Goal: Task Accomplishment & Management: Manage account settings

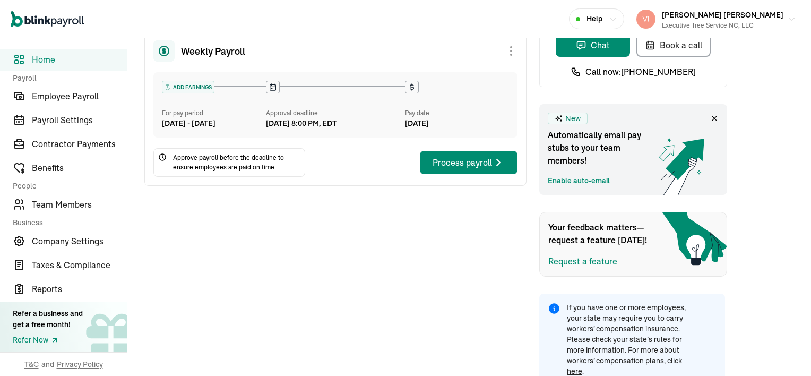
scroll to position [93, 0]
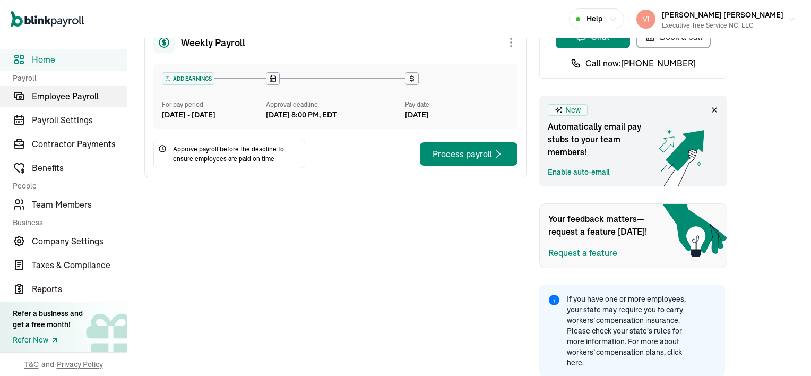
click at [125, 92] on span "Employee Payroll" at bounding box center [79, 96] width 95 height 13
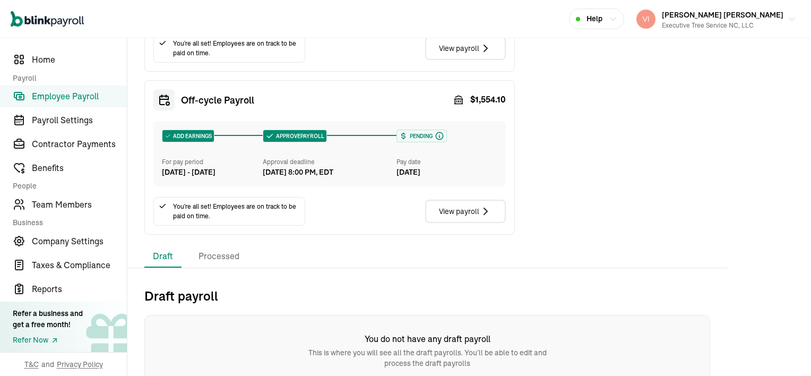
scroll to position [581, 0]
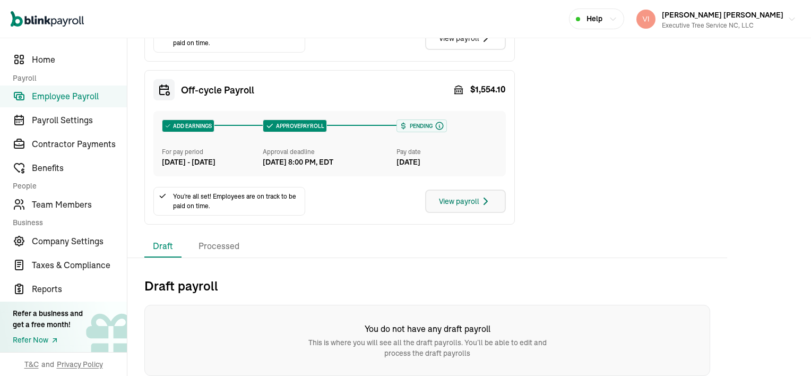
click at [481, 201] on icon "button" at bounding box center [485, 201] width 13 height 13
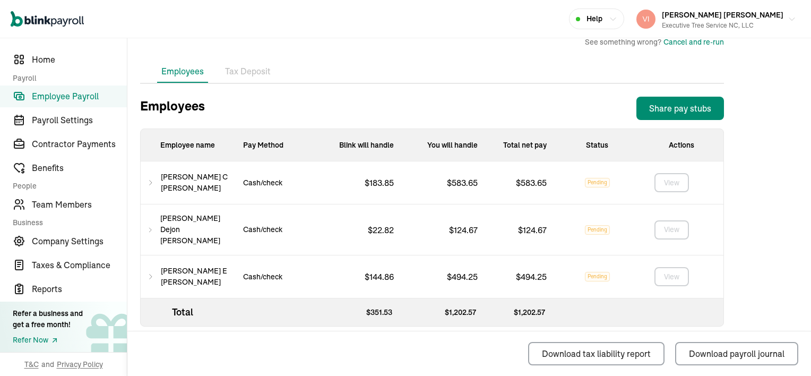
scroll to position [330, 0]
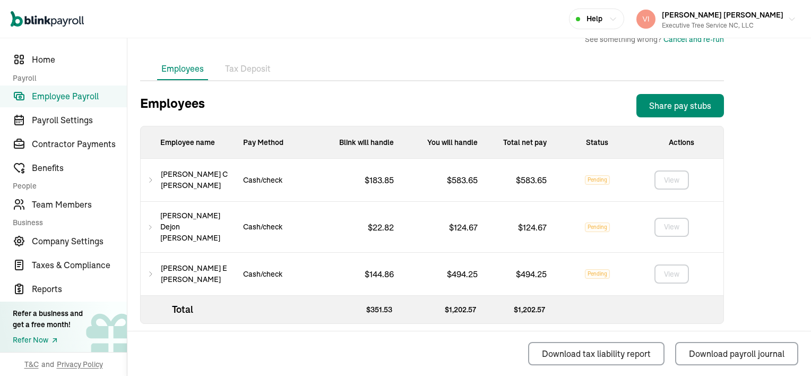
click at [248, 70] on li "Tax Deposit" at bounding box center [248, 69] width 54 height 22
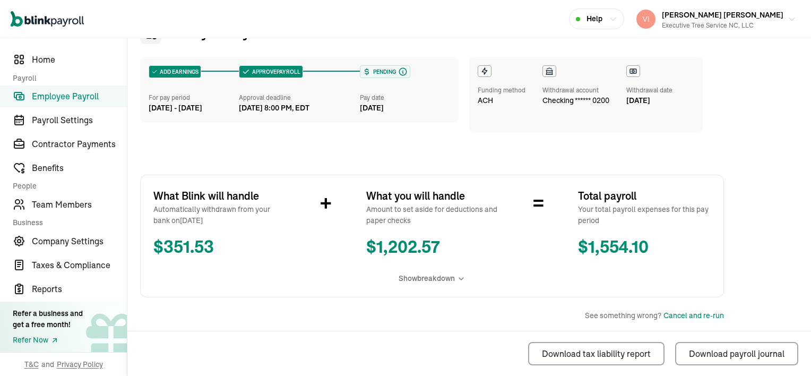
scroll to position [0, 0]
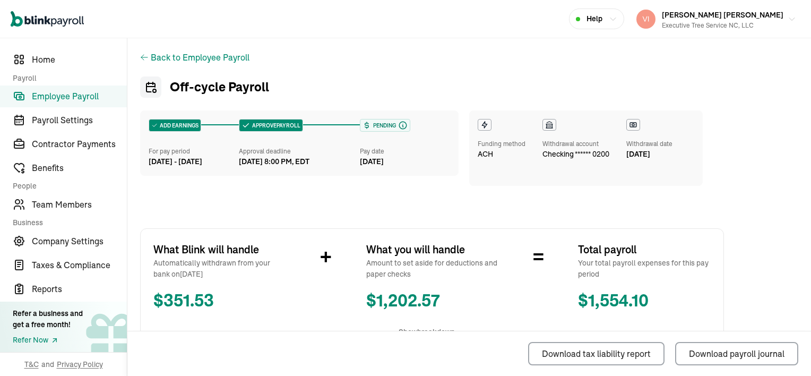
click at [149, 58] on div "Back to Employee Payroll" at bounding box center [432, 57] width 584 height 13
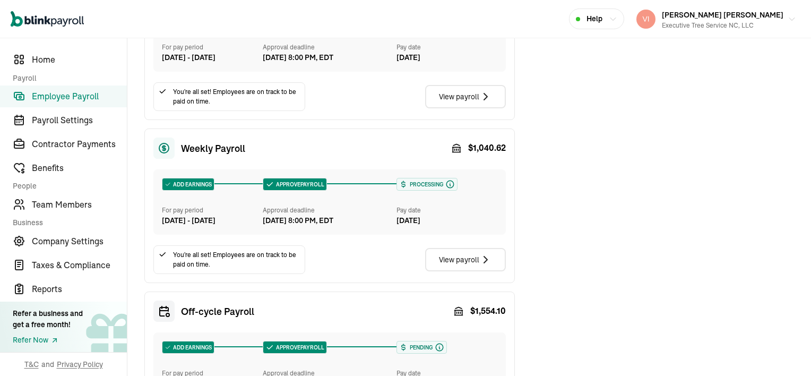
scroll to position [265, 0]
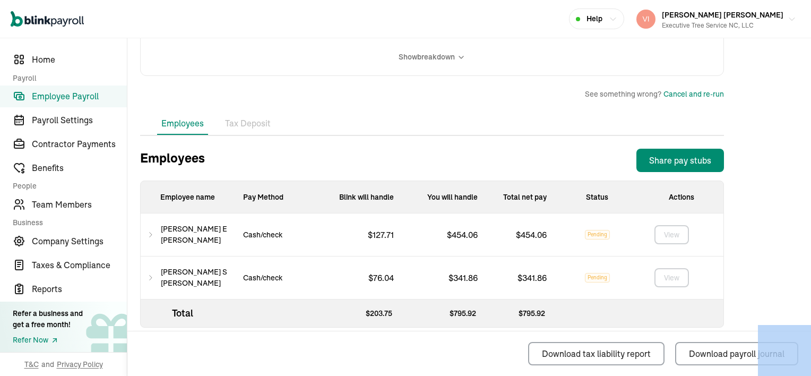
scroll to position [287, 0]
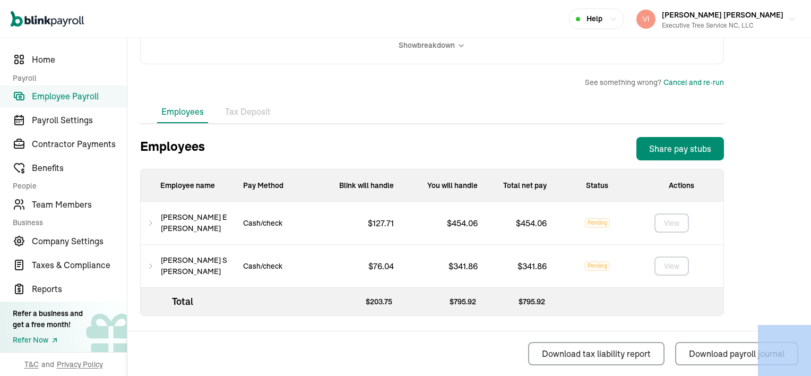
click at [154, 227] on icon at bounding box center [150, 223] width 7 height 13
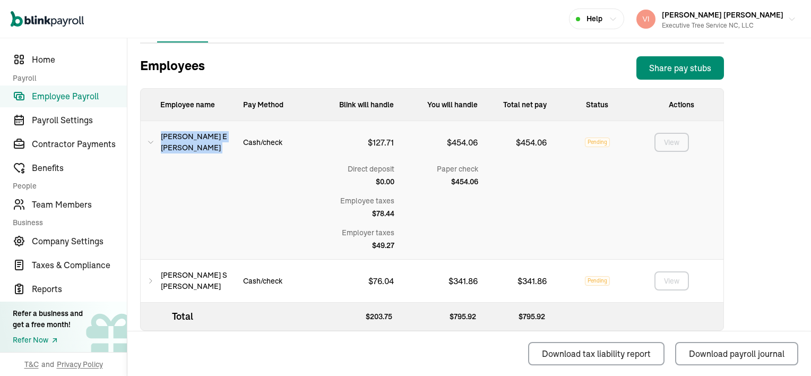
scroll to position [382, 0]
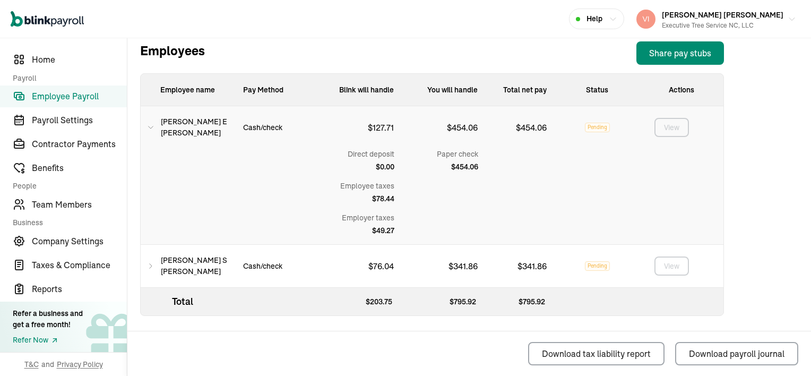
click at [154, 124] on icon at bounding box center [150, 127] width 7 height 13
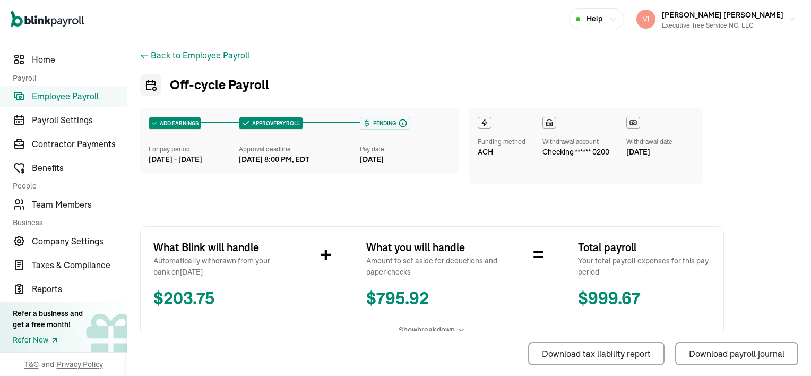
scroll to position [0, 0]
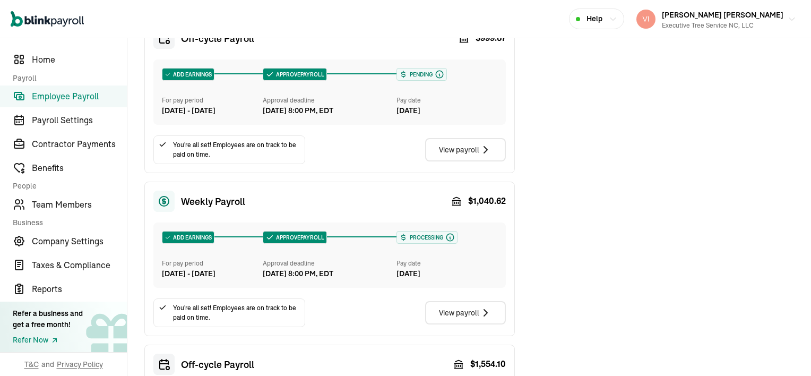
scroll to position [318, 0]
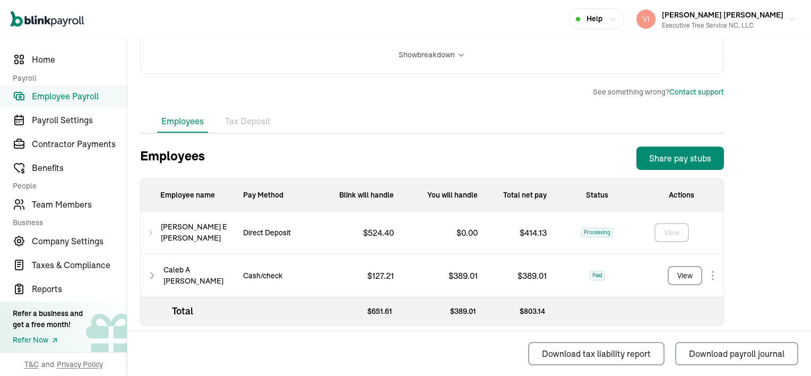
scroll to position [287, 0]
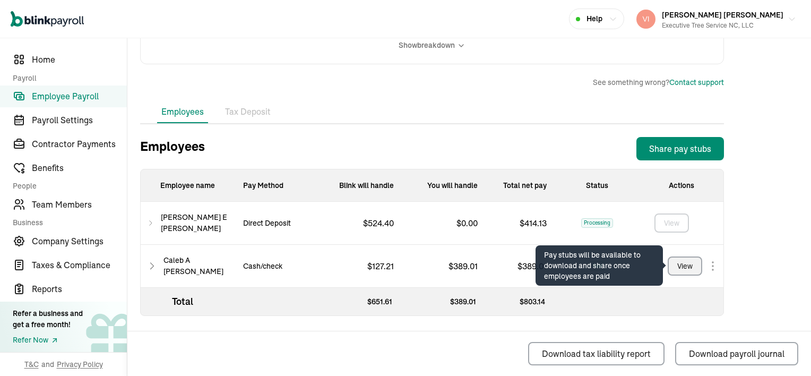
click at [682, 263] on div "View" at bounding box center [684, 266] width 15 height 11
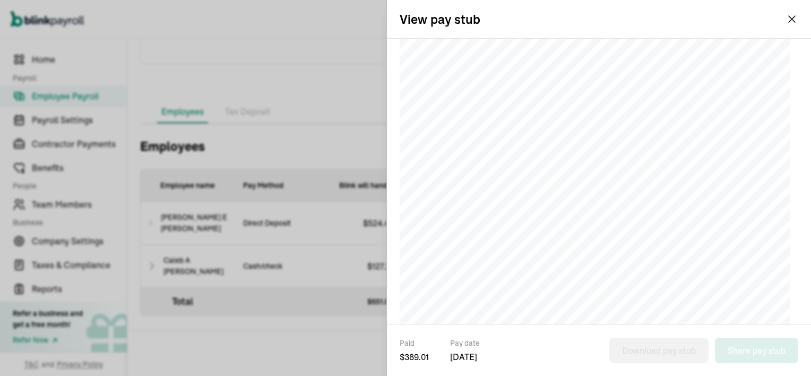
scroll to position [106, 0]
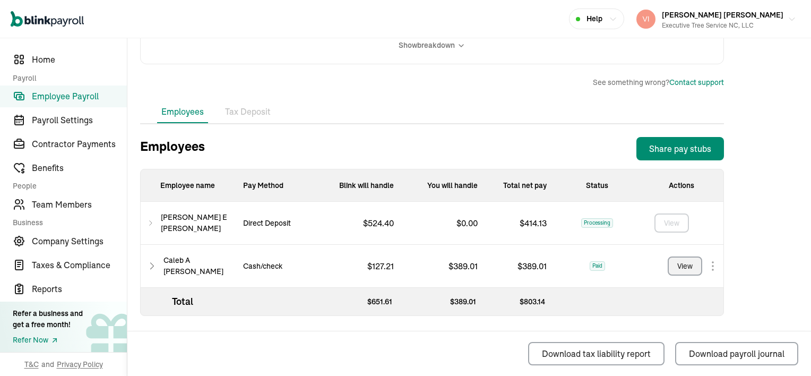
click at [153, 224] on icon at bounding box center [150, 223] width 7 height 13
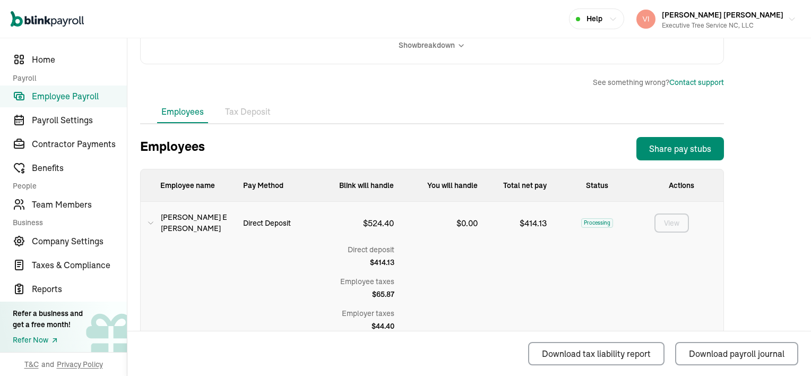
click at [153, 224] on icon at bounding box center [151, 223] width 5 height 2
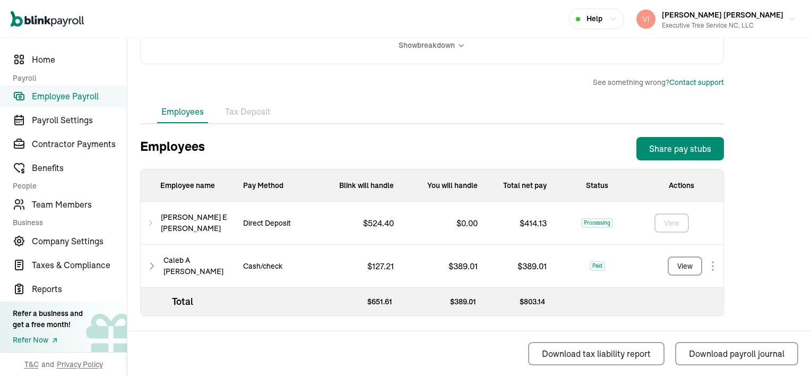
click at [154, 223] on icon at bounding box center [150, 223] width 7 height 13
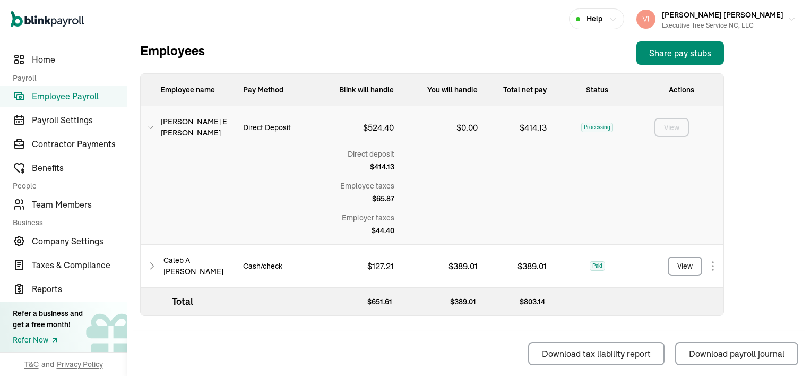
scroll to position [382, 0]
click at [138, 320] on div "Back to Employee Payroll Weekly ADD EARNINGS For pay period [DATE] - [DATE] APP…" at bounding box center [431, 16] width 609 height 720
click at [77, 211] on link "Team Members" at bounding box center [63, 204] width 127 height 22
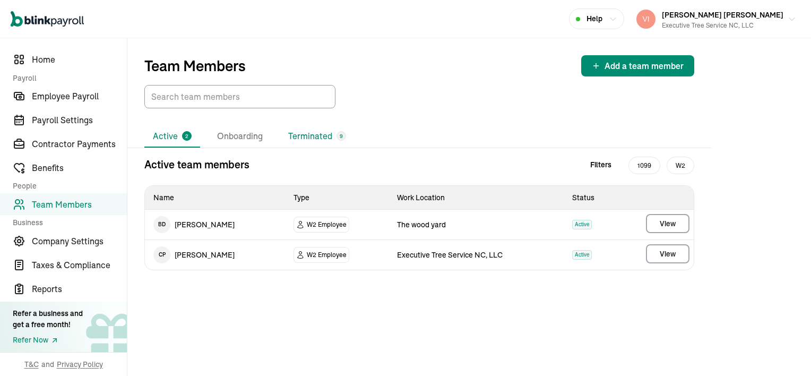
click at [316, 140] on li "Terminated 9" at bounding box center [317, 136] width 75 height 22
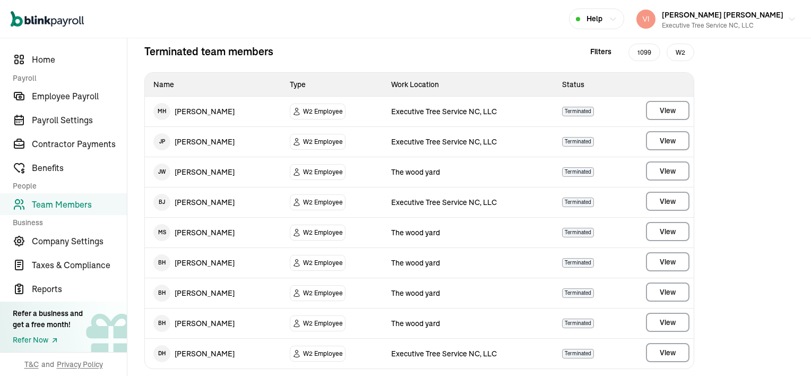
scroll to position [122, 0]
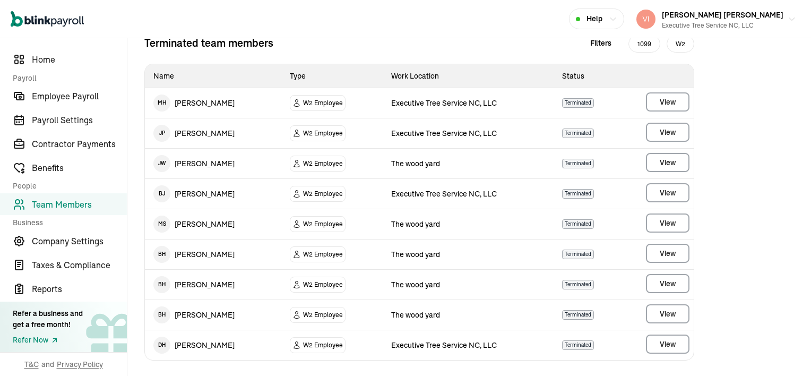
click at [683, 43] on span "W2" at bounding box center [681, 44] width 28 height 18
click at [641, 44] on span "1099" at bounding box center [644, 44] width 32 height 18
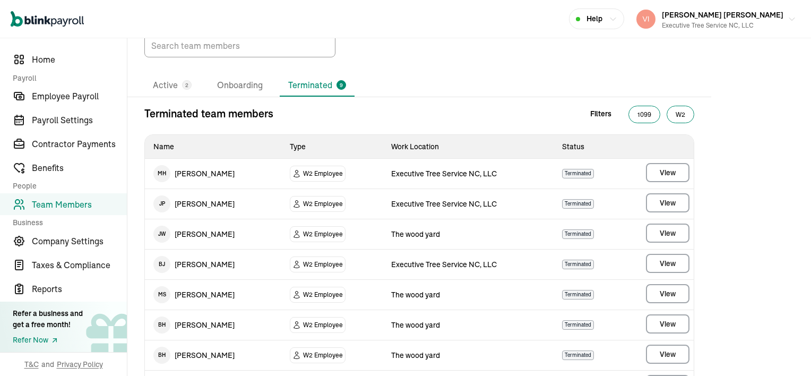
scroll to position [0, 0]
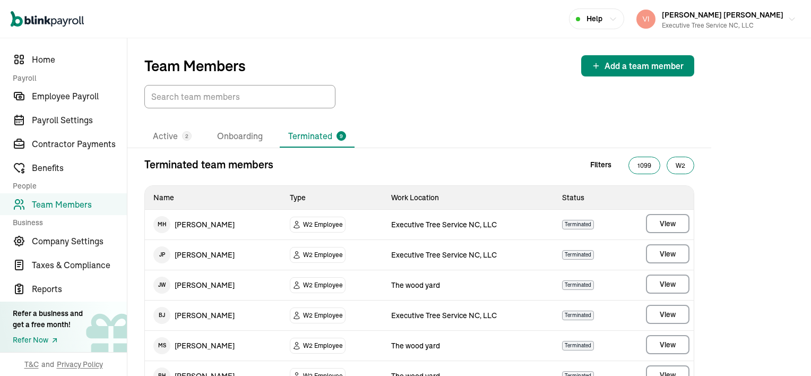
click at [647, 166] on span "1099" at bounding box center [644, 166] width 32 height 18
click at [678, 168] on span "W2" at bounding box center [681, 166] width 28 height 18
drag, startPoint x: 678, startPoint y: 168, endPoint x: 649, endPoint y: 115, distance: 60.3
click at [649, 115] on div "Active 2 Onboarding Terminated 9 Terminated team members Filters 1099 W2 Name T…" at bounding box center [419, 303] width 584 height 391
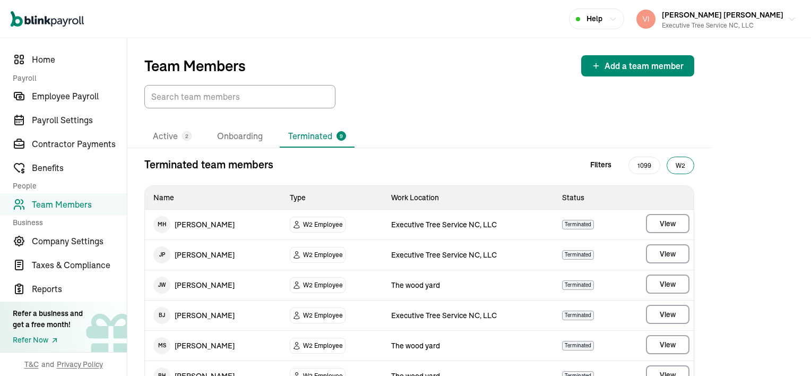
click at [693, 167] on span "W2" at bounding box center [681, 166] width 28 height 18
click at [638, 167] on span "1099" at bounding box center [644, 166] width 32 height 18
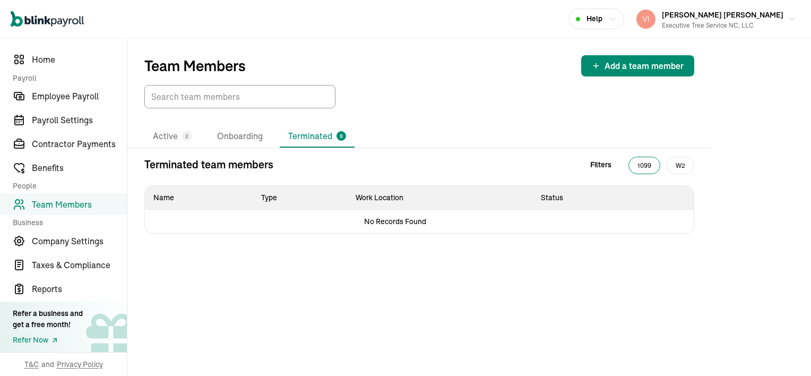
drag, startPoint x: 680, startPoint y: 169, endPoint x: 681, endPoint y: 163, distance: 5.4
click at [680, 168] on span "W2" at bounding box center [681, 166] width 28 height 18
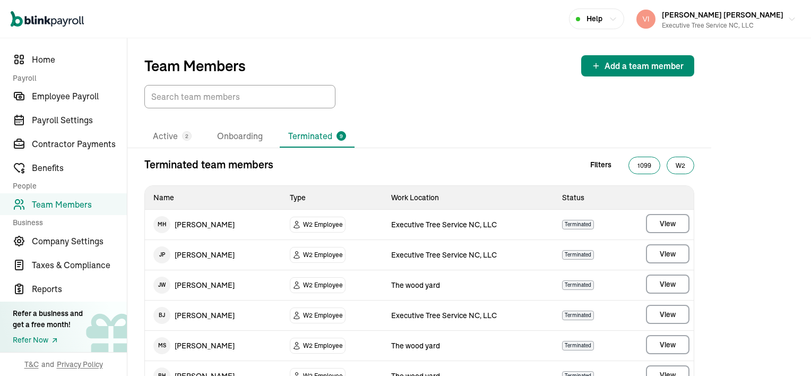
click at [635, 165] on span "1099" at bounding box center [644, 166] width 32 height 18
